Goal: Task Accomplishment & Management: Use online tool/utility

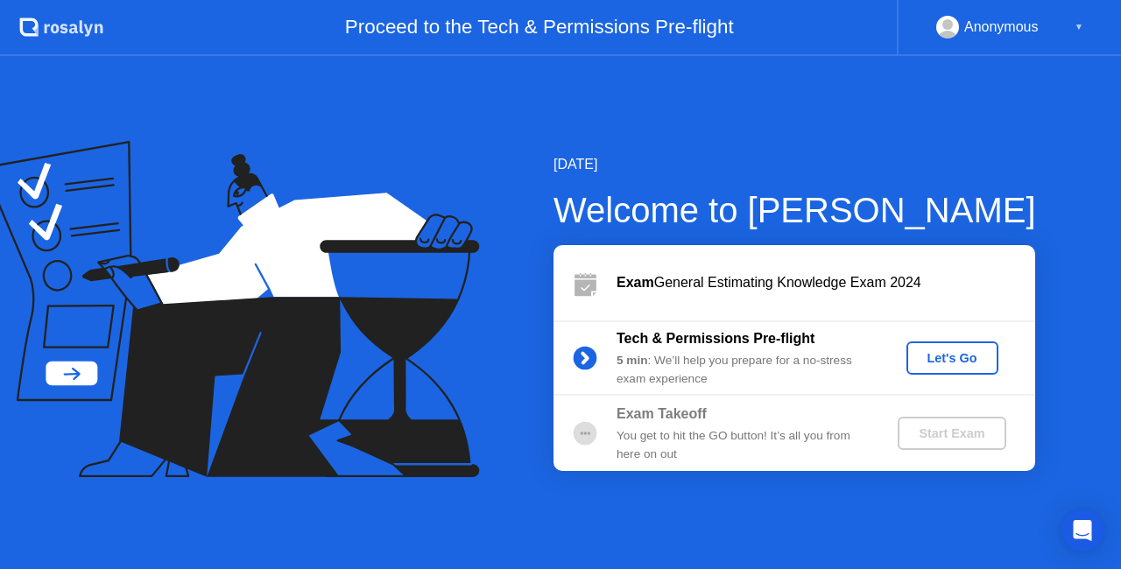
click at [957, 361] on div "Let's Go" at bounding box center [953, 358] width 78 height 14
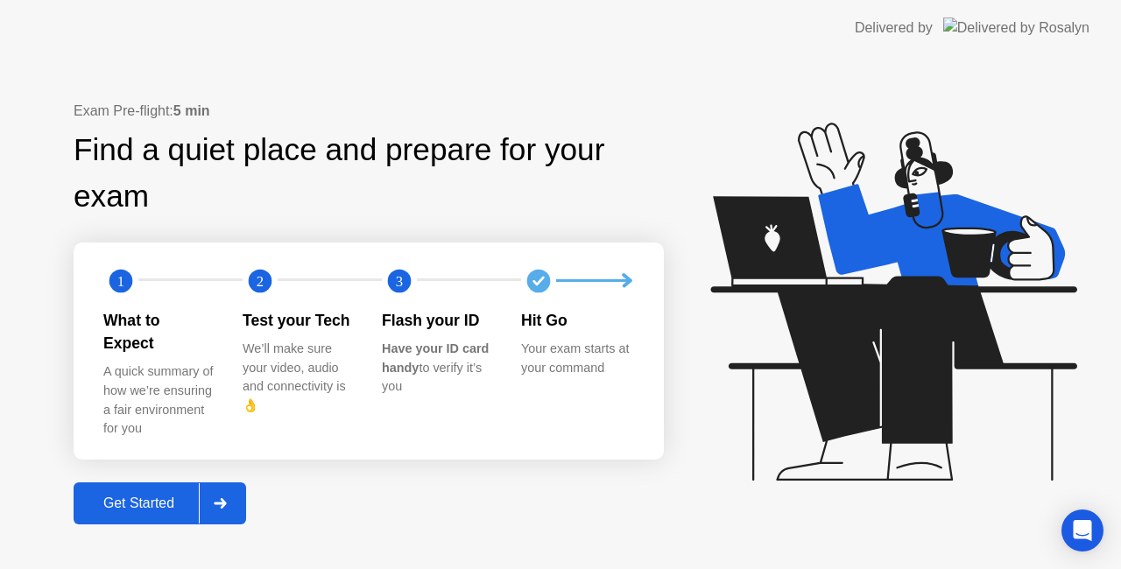
click at [189, 496] on div "Get Started" at bounding box center [139, 504] width 120 height 16
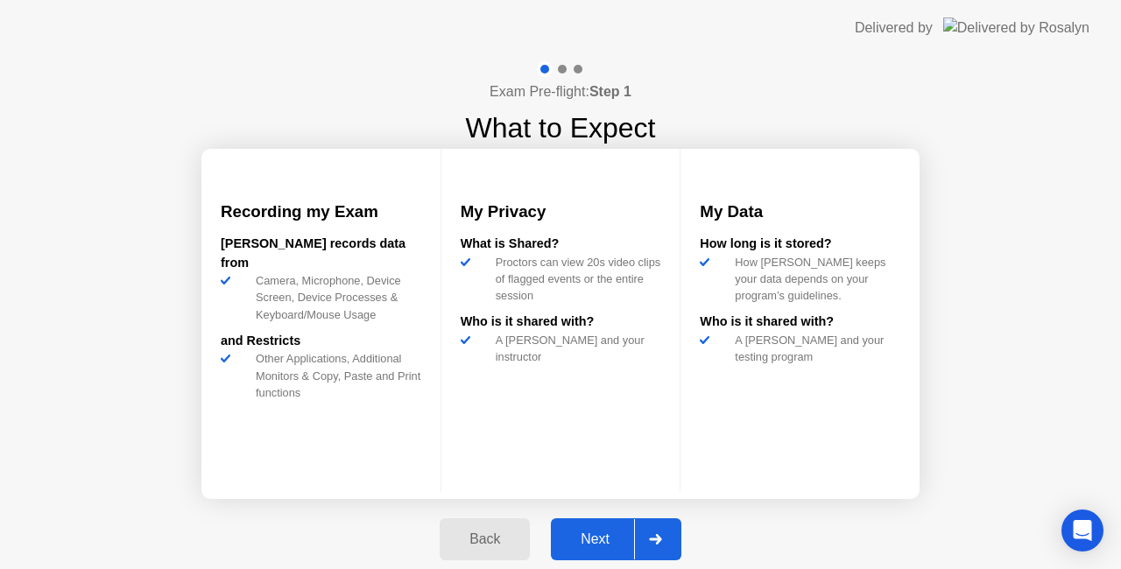
click at [595, 537] on div "Next" at bounding box center [595, 540] width 78 height 16
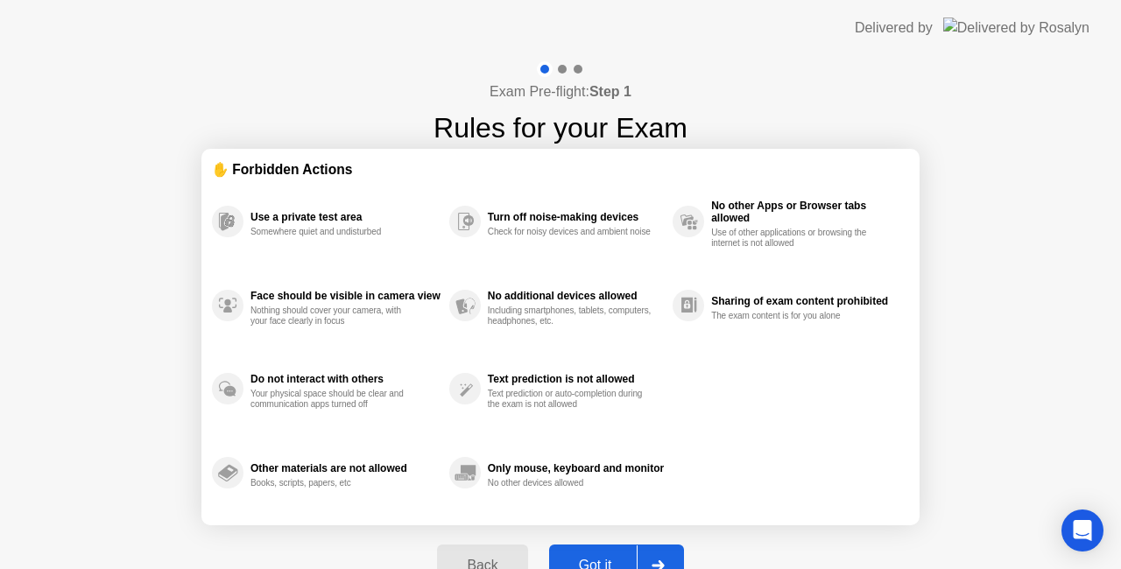
click at [597, 554] on button "Got it" at bounding box center [616, 566] width 135 height 42
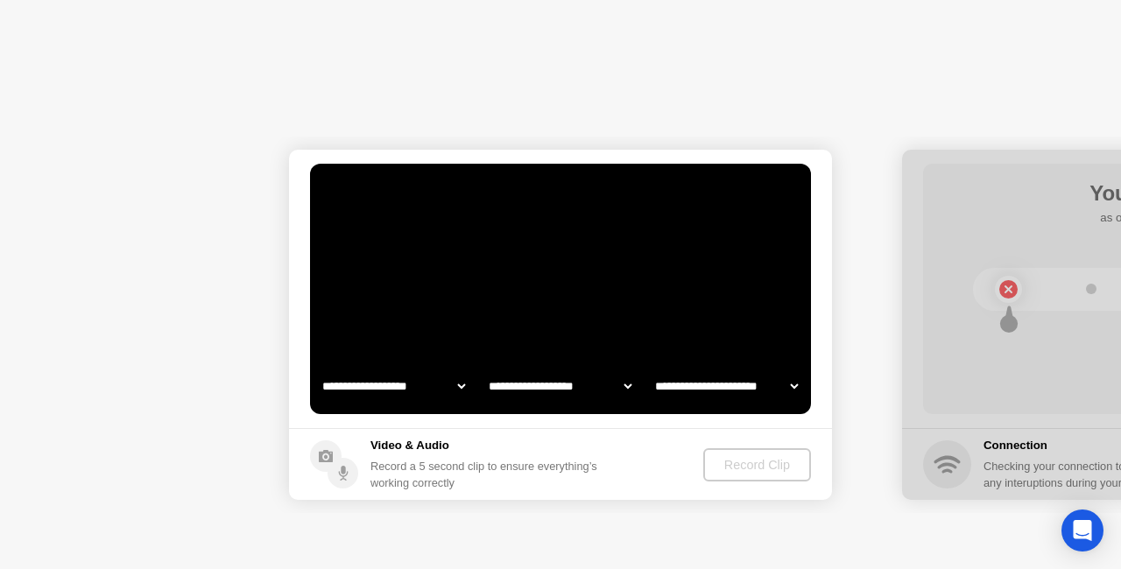
select select "**********"
select select "*******"
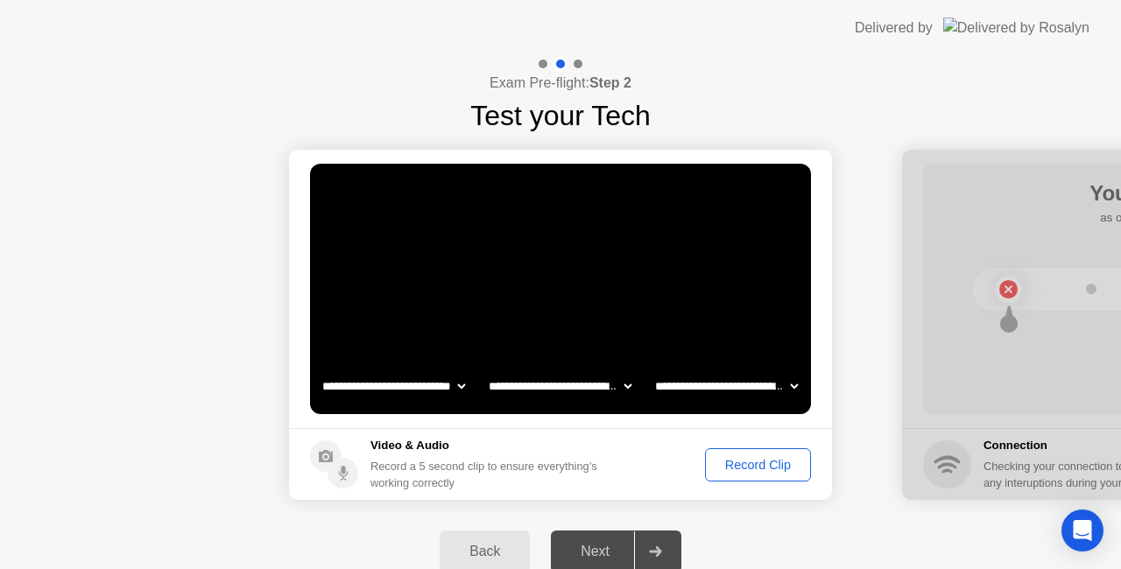
click at [734, 458] on div "Record Clip" at bounding box center [758, 465] width 94 height 14
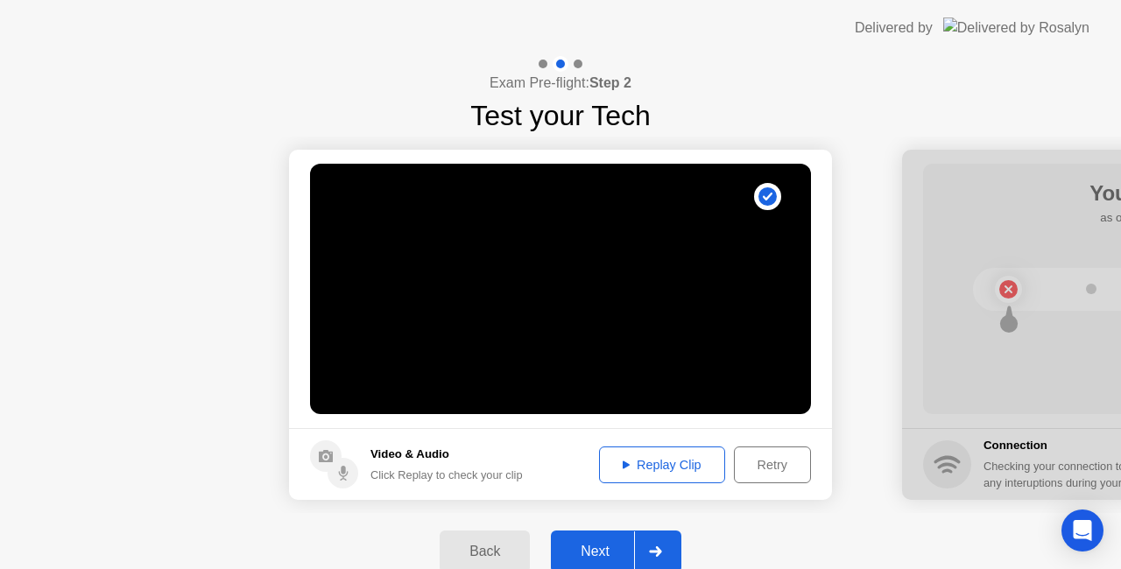
click at [685, 452] on button "Replay Clip" at bounding box center [662, 465] width 126 height 37
click at [597, 547] on div "Next" at bounding box center [595, 552] width 78 height 16
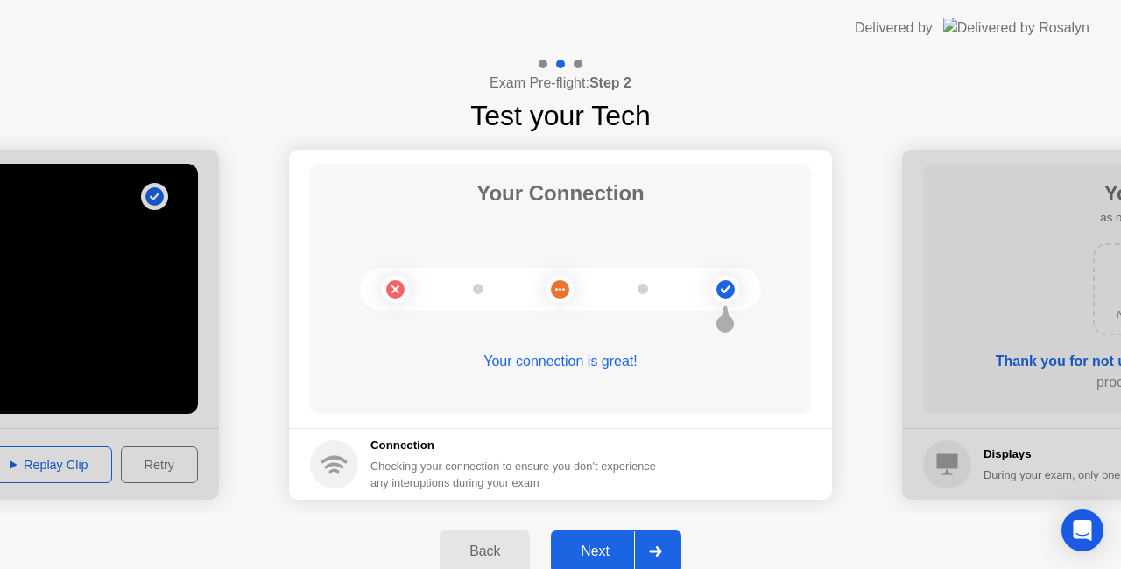
click at [597, 547] on div "Next" at bounding box center [595, 552] width 78 height 16
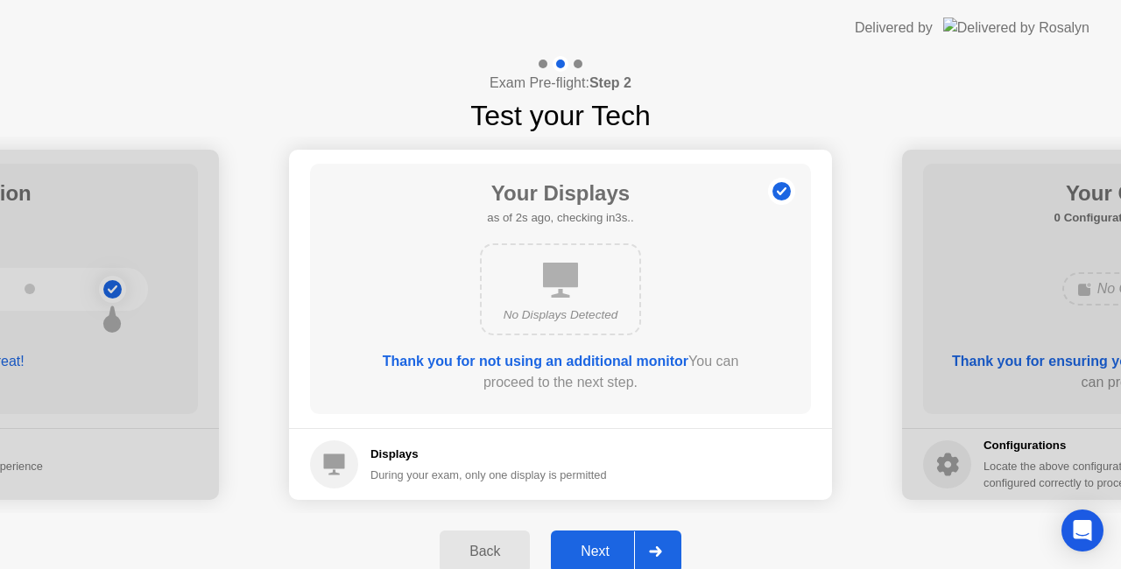
click at [610, 540] on button "Next" at bounding box center [616, 552] width 131 height 42
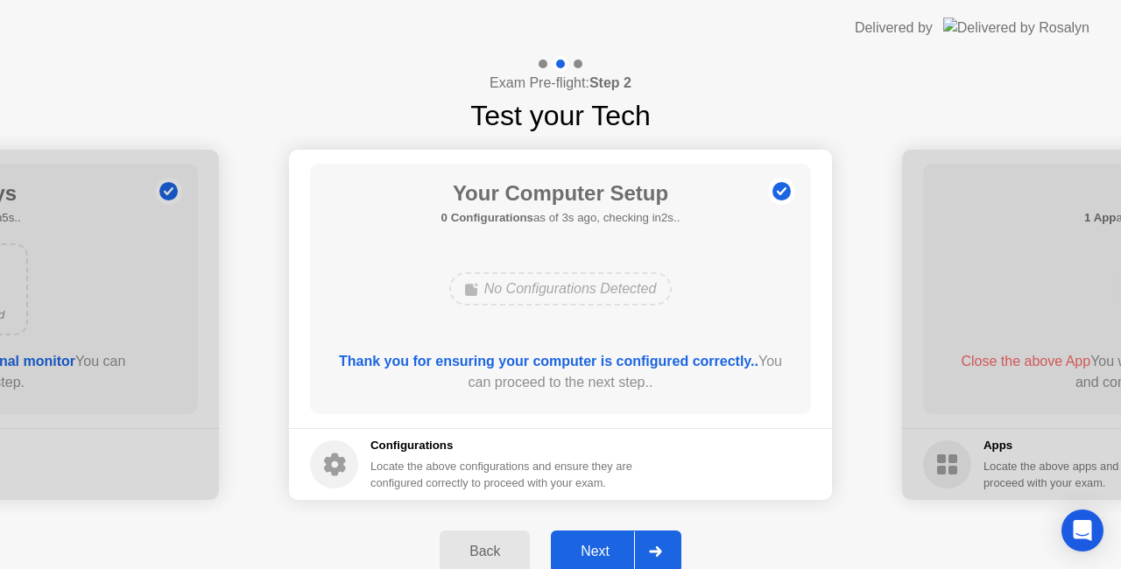
click at [590, 551] on div "Next" at bounding box center [595, 552] width 78 height 16
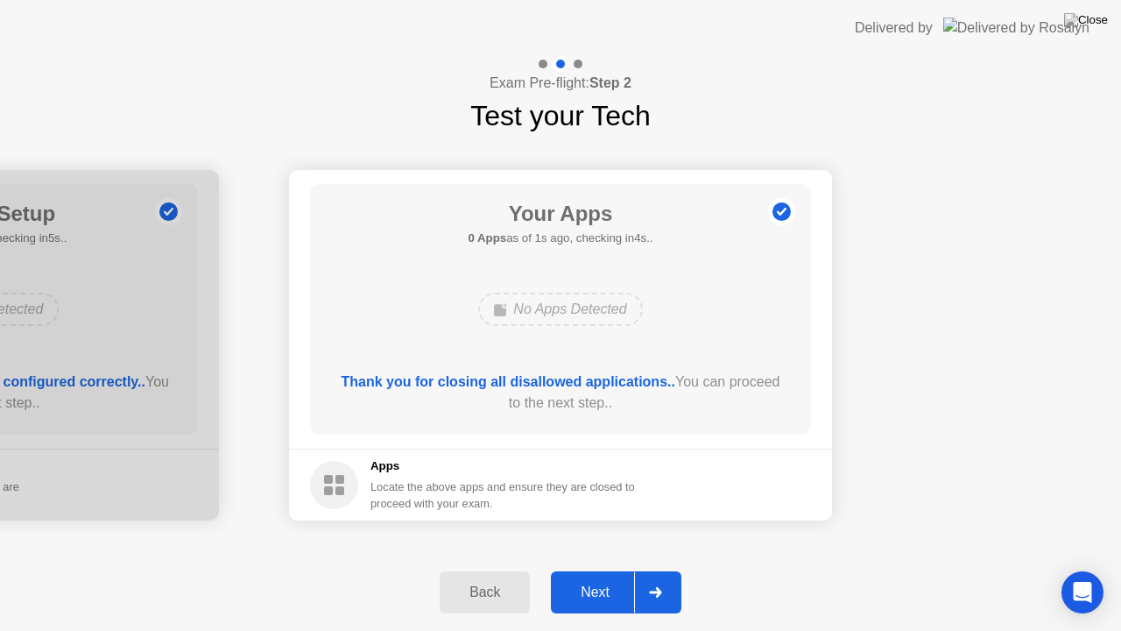
click at [599, 569] on div "Next" at bounding box center [595, 592] width 78 height 16
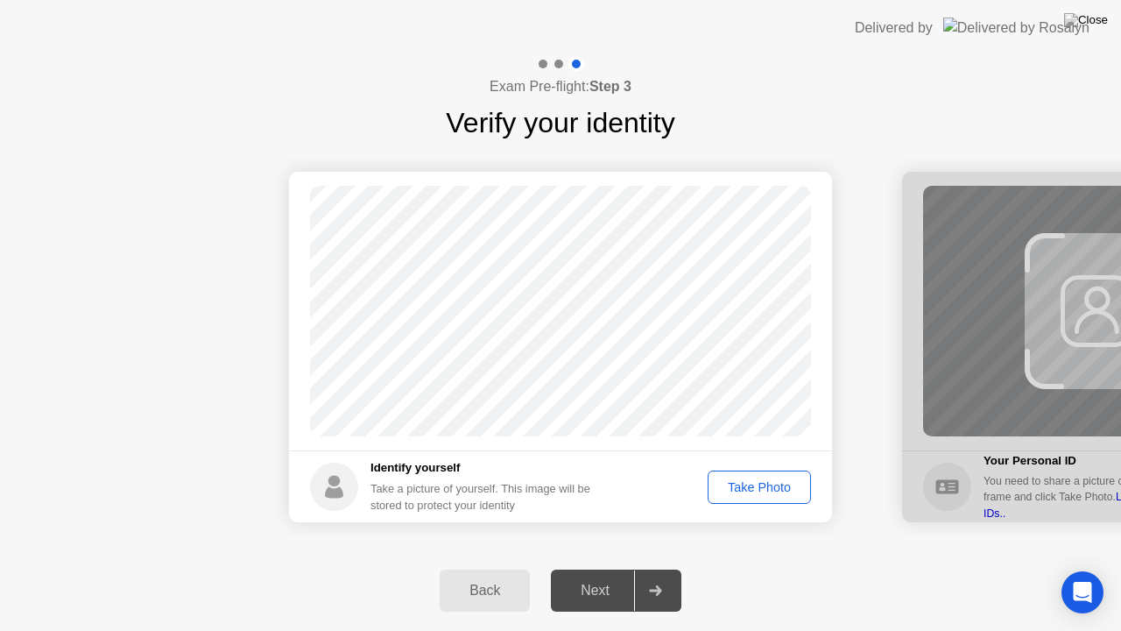
click at [739, 489] on div "Take Photo" at bounding box center [759, 487] width 91 height 14
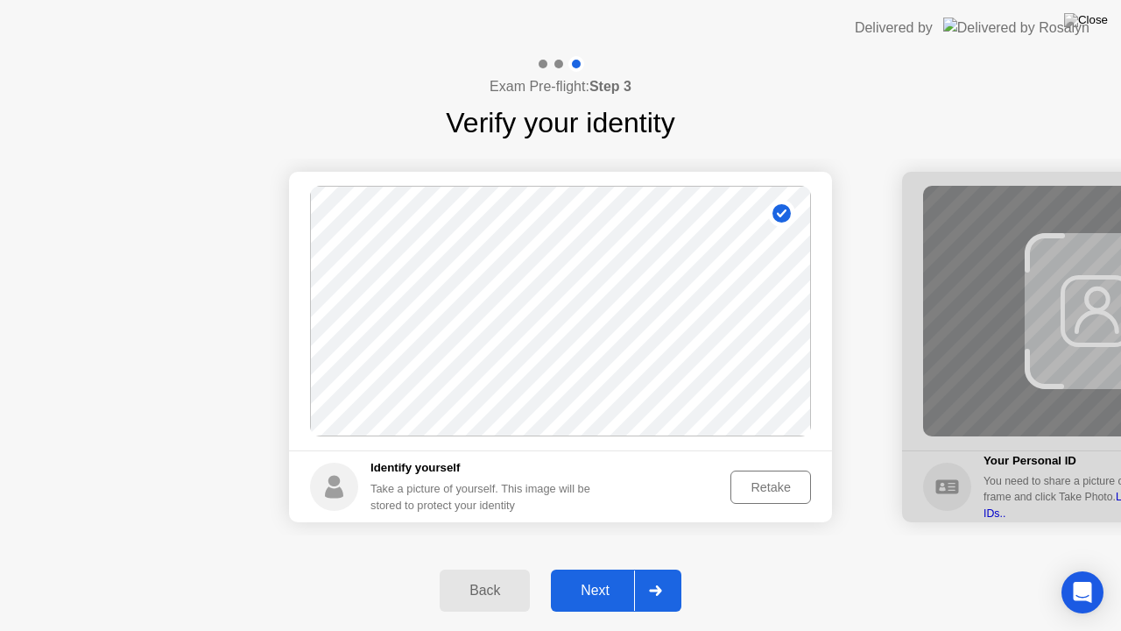
click at [605, 569] on div "Next" at bounding box center [595, 591] width 78 height 16
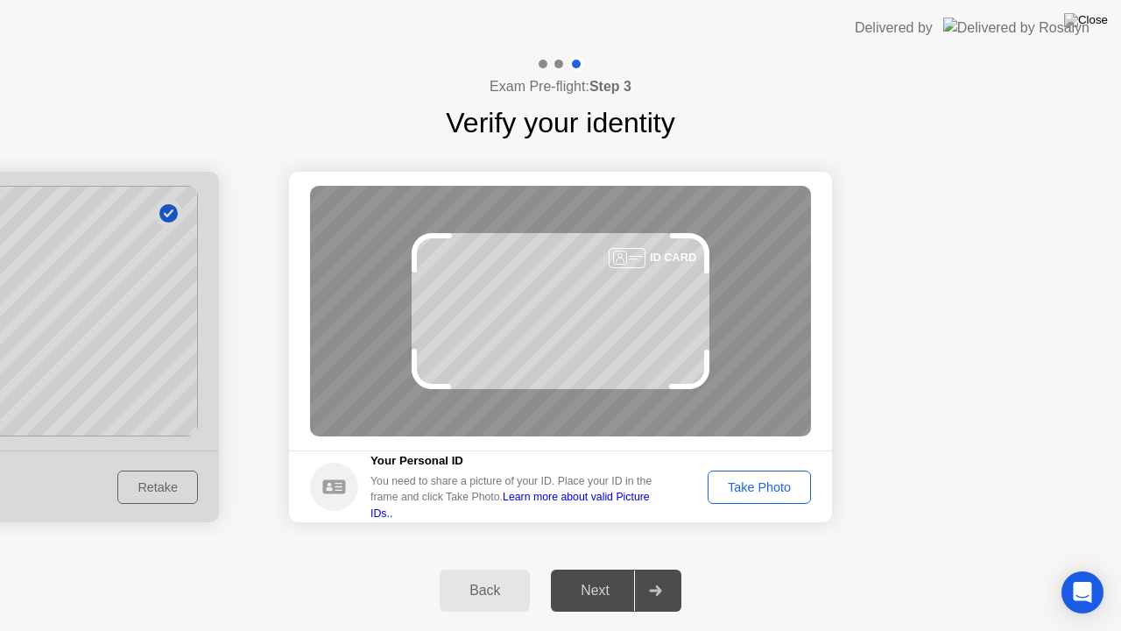
click at [734, 480] on div "Take Photo" at bounding box center [759, 487] width 91 height 14
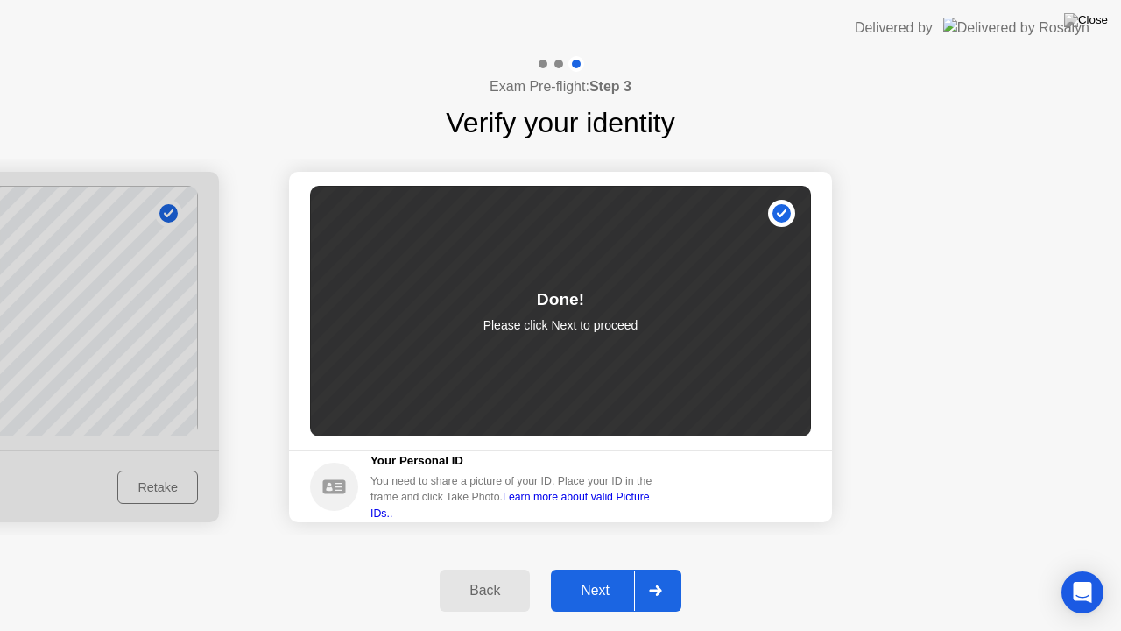
click at [608, 569] on button "Next" at bounding box center [616, 590] width 131 height 42
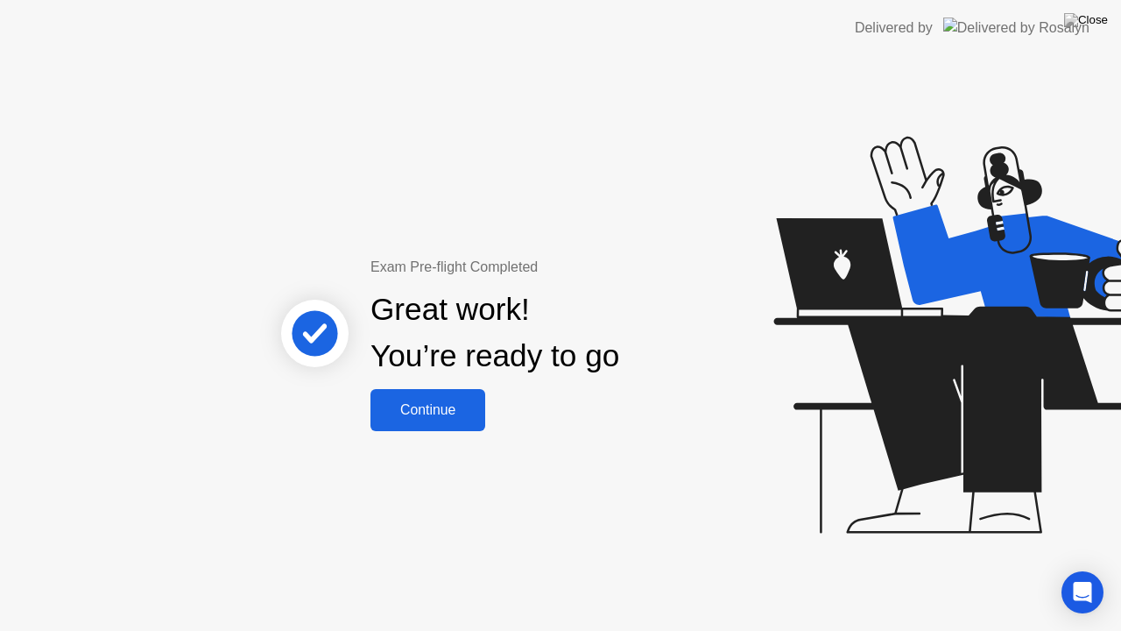
click at [443, 417] on div "Continue" at bounding box center [428, 410] width 104 height 16
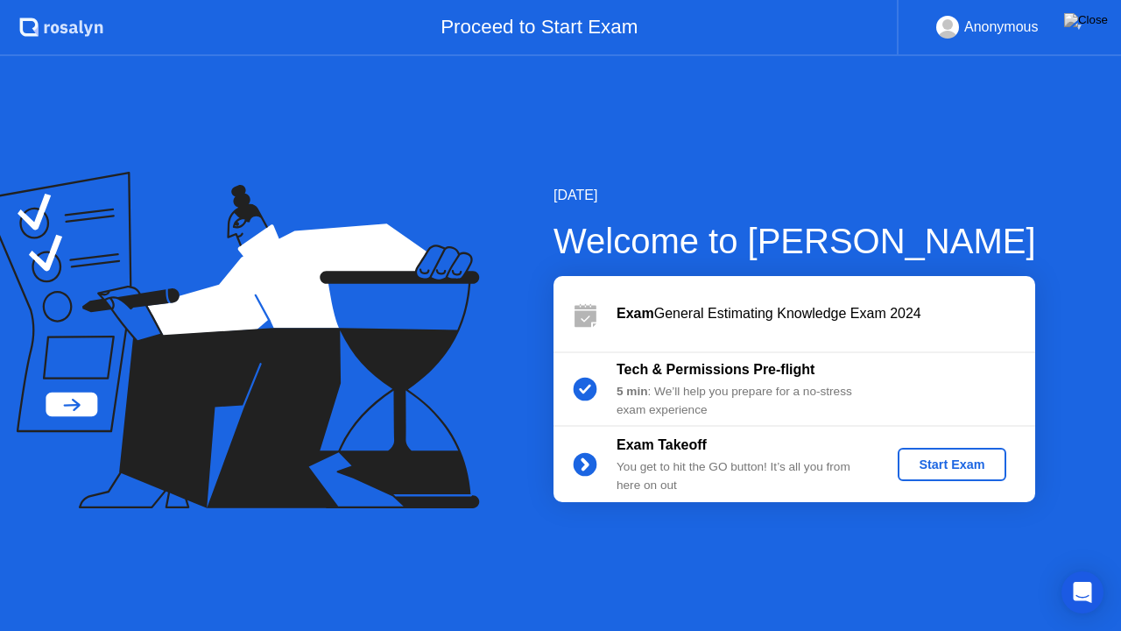
click at [916, 469] on div "Start Exam" at bounding box center [952, 464] width 94 height 14
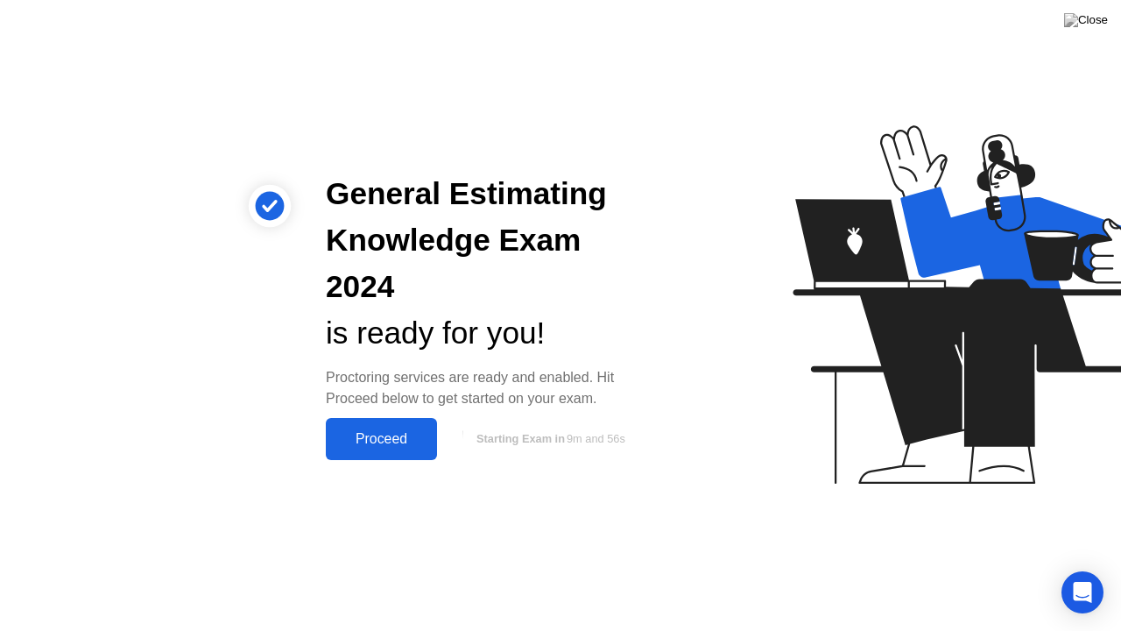
click at [410, 431] on div "Proceed" at bounding box center [381, 439] width 101 height 16
